Goal: Check status: Check status

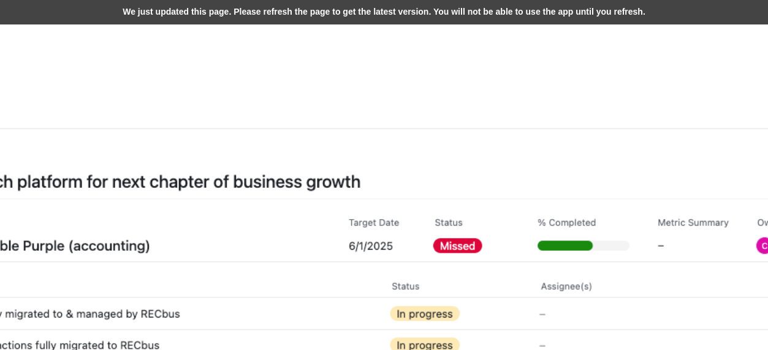
scroll to position [368, 735]
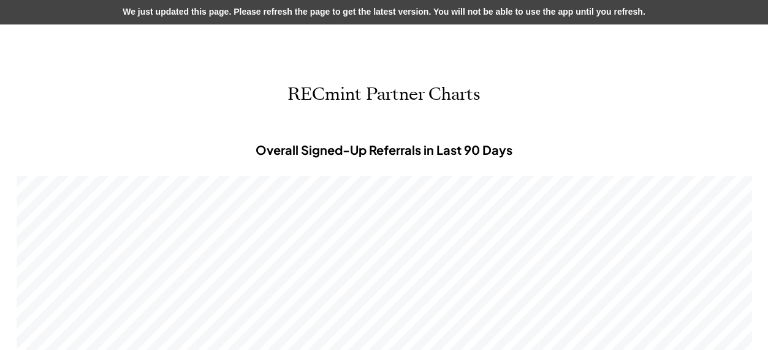
scroll to position [368, 735]
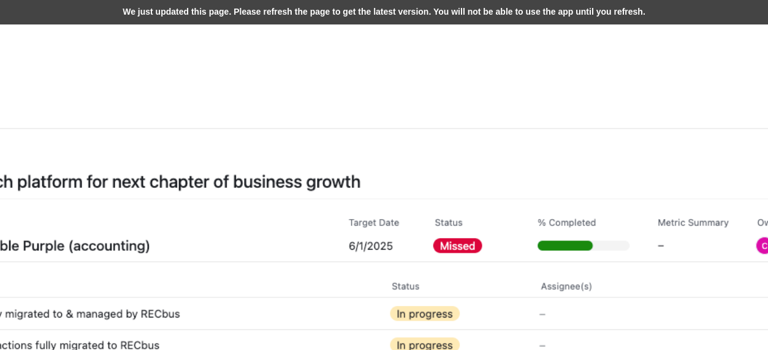
scroll to position [368, 735]
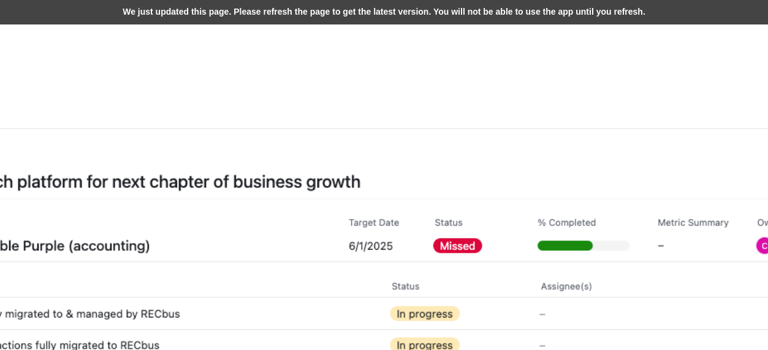
scroll to position [368, 735]
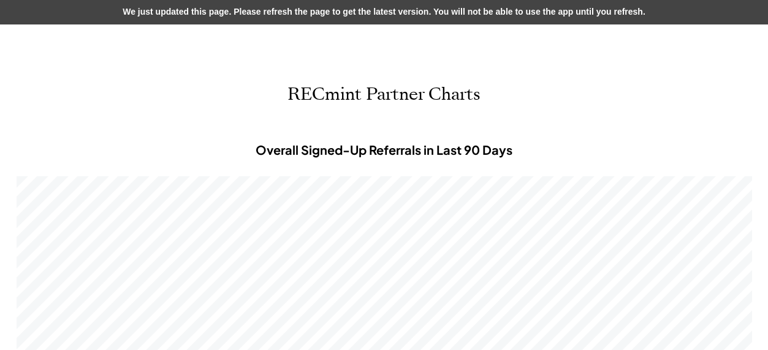
scroll to position [368, 735]
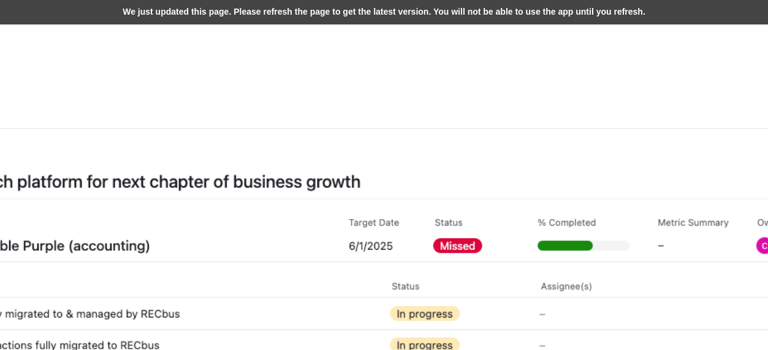
scroll to position [368, 735]
